Goal: Download file/media

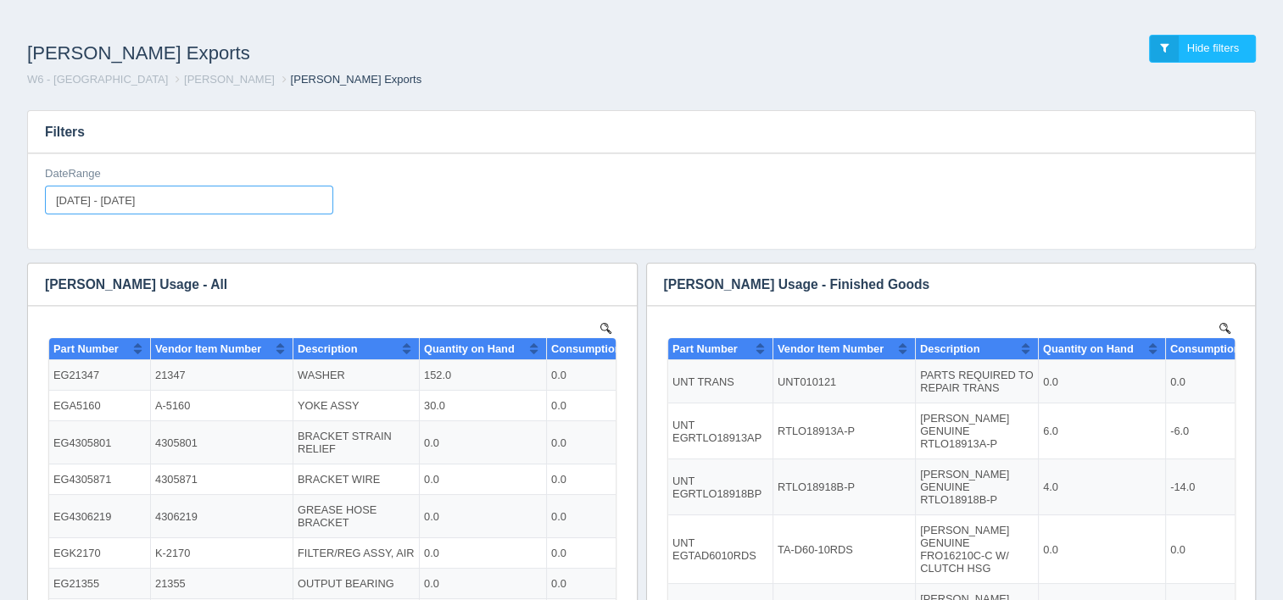
type input "[DATE]"
click at [189, 203] on input "[DATE] - [DATE]" at bounding box center [189, 200] width 288 height 29
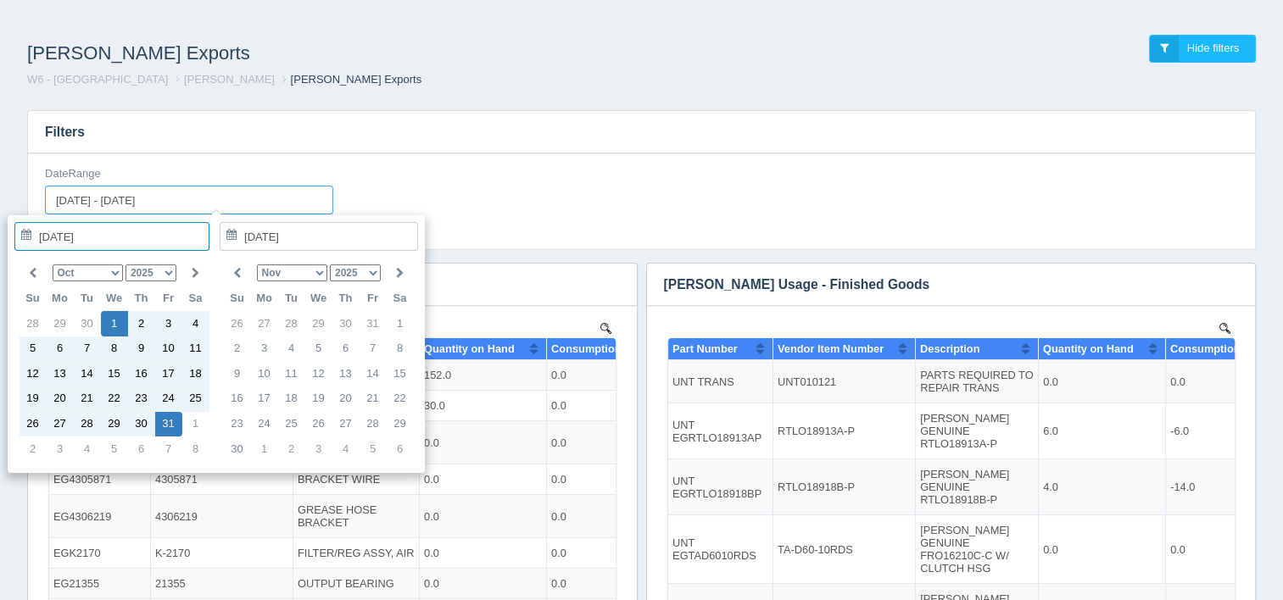
type input "[DATE]"
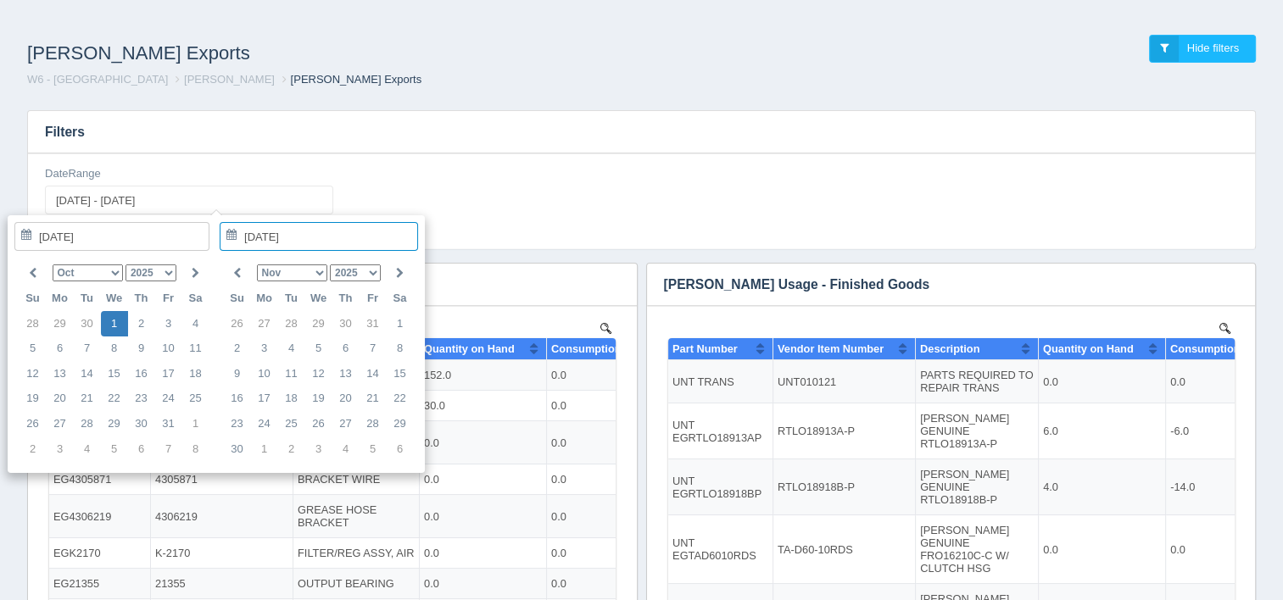
type input "[DATE] - [DATE]"
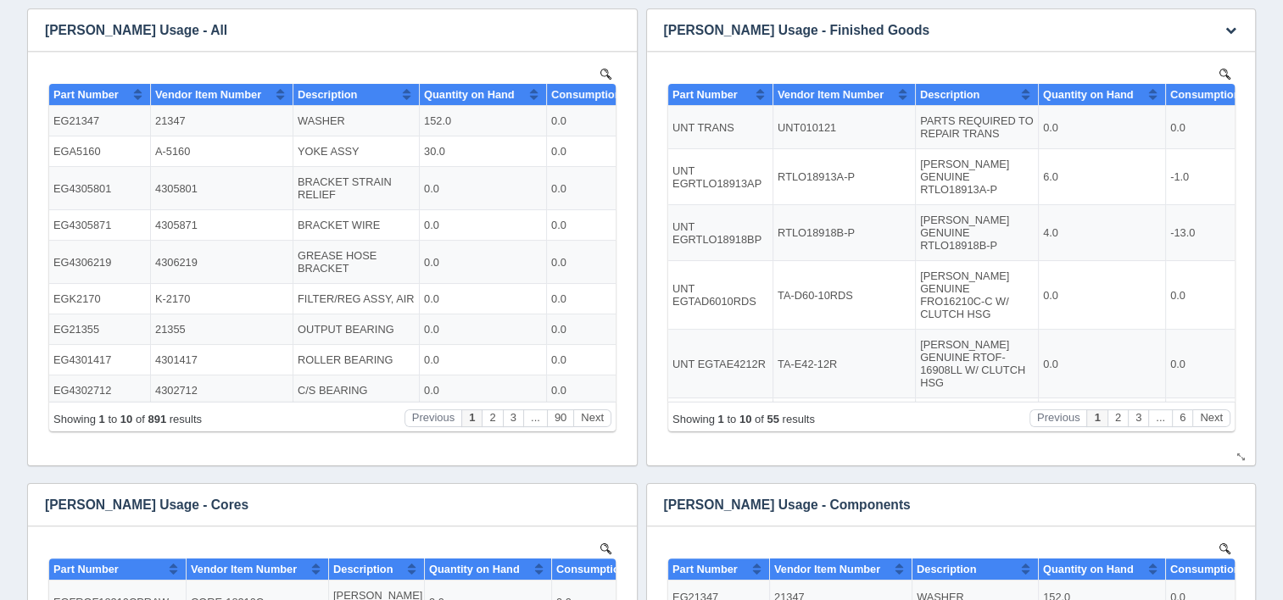
scroll to position [509, 0]
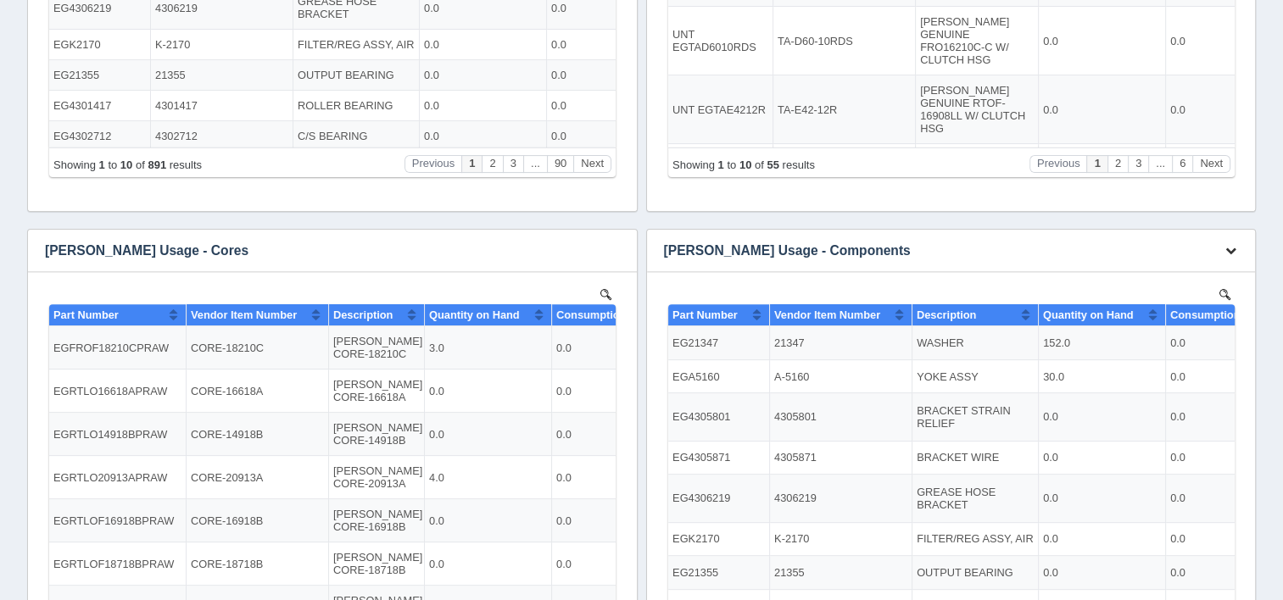
click at [1232, 253] on icon "button" at bounding box center [1230, 250] width 11 height 11
click at [1162, 278] on link "Download CSV" at bounding box center [1174, 276] width 136 height 25
click at [1243, 45] on div "No data found." at bounding box center [951, 4] width 609 height 414
